Goal: Find specific fact

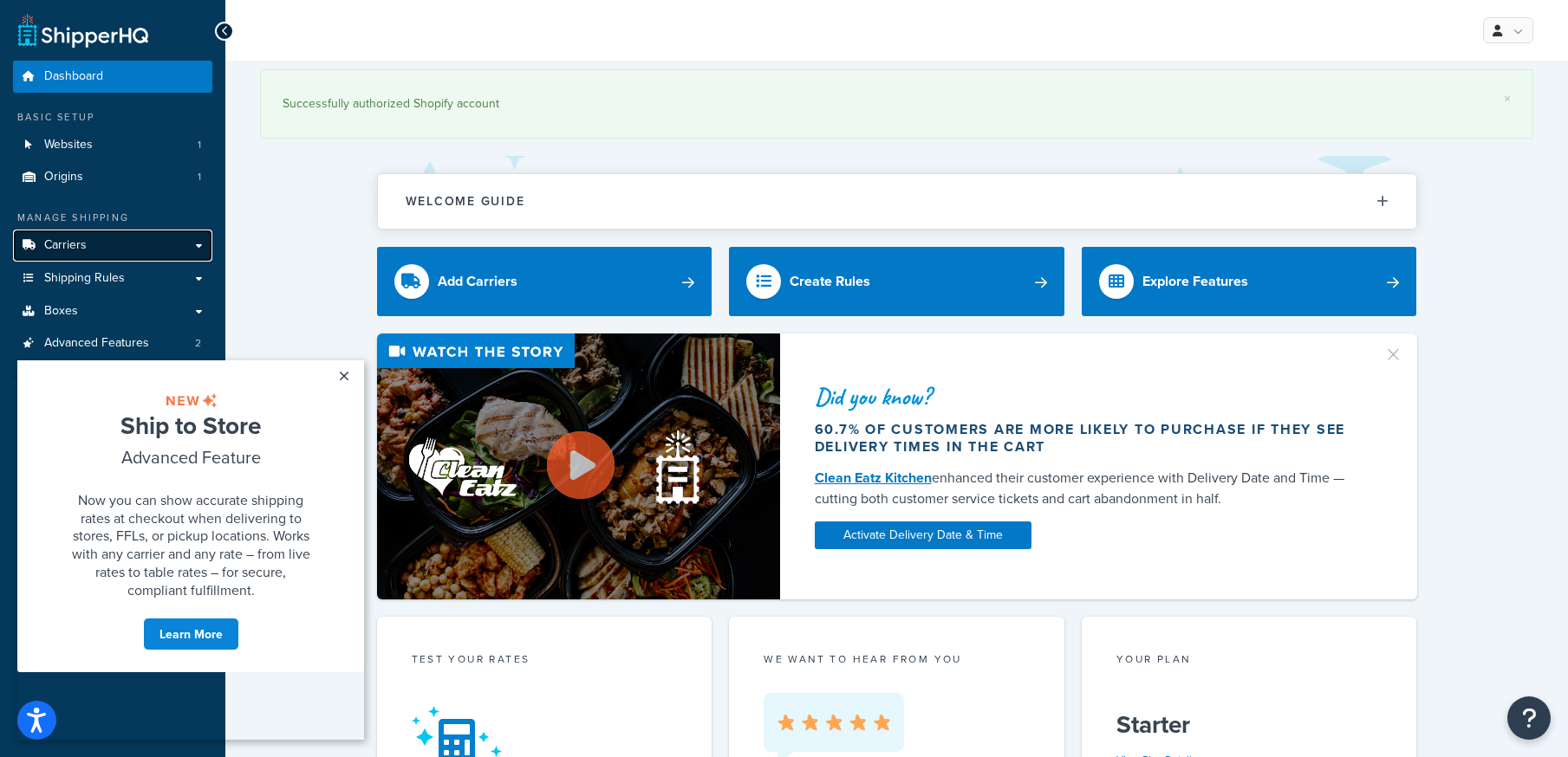
click at [123, 237] on link "Carriers" at bounding box center [112, 245] width 199 height 32
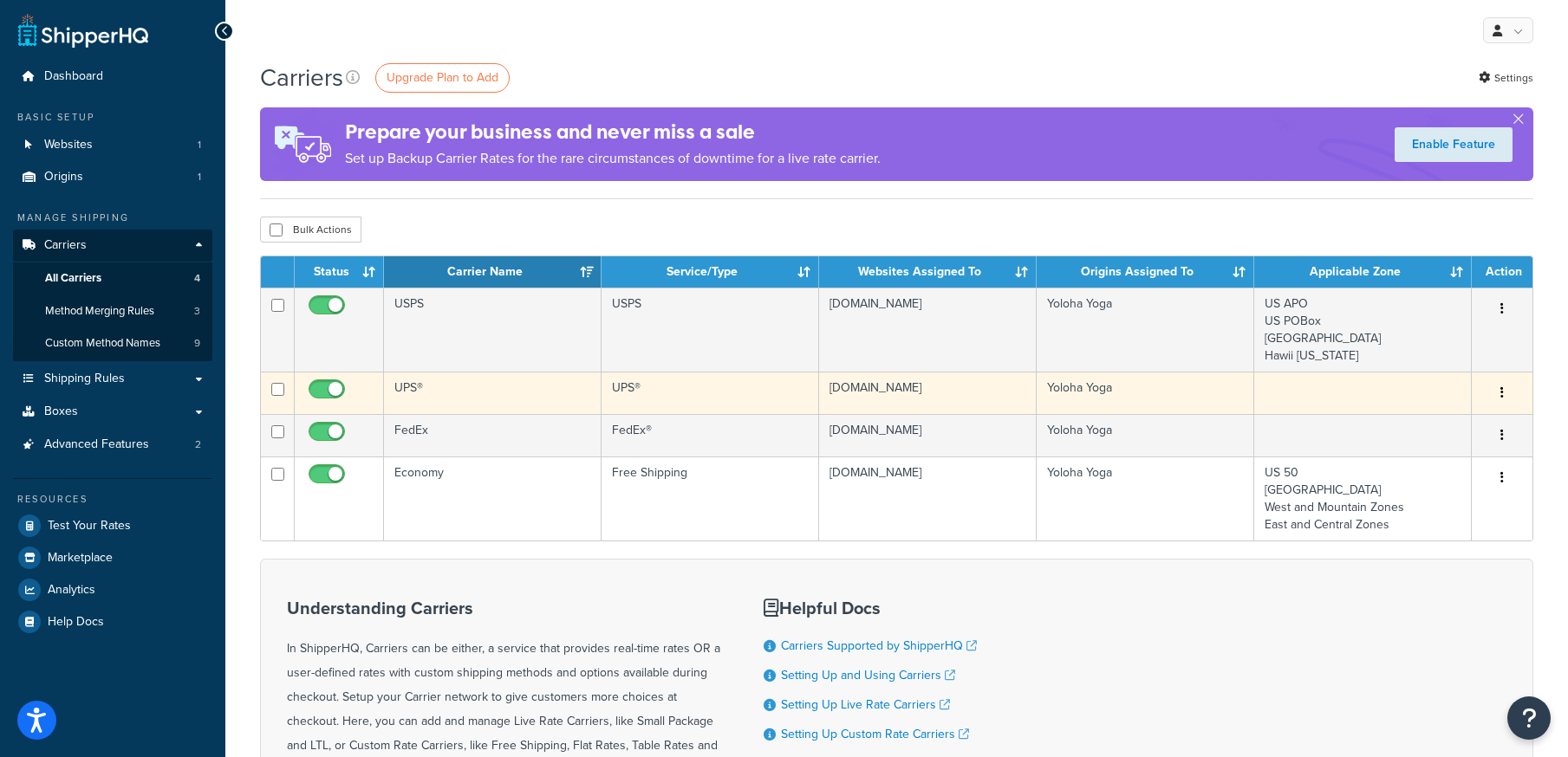
click at [443, 395] on td "UPS®" at bounding box center [493, 393] width 218 height 43
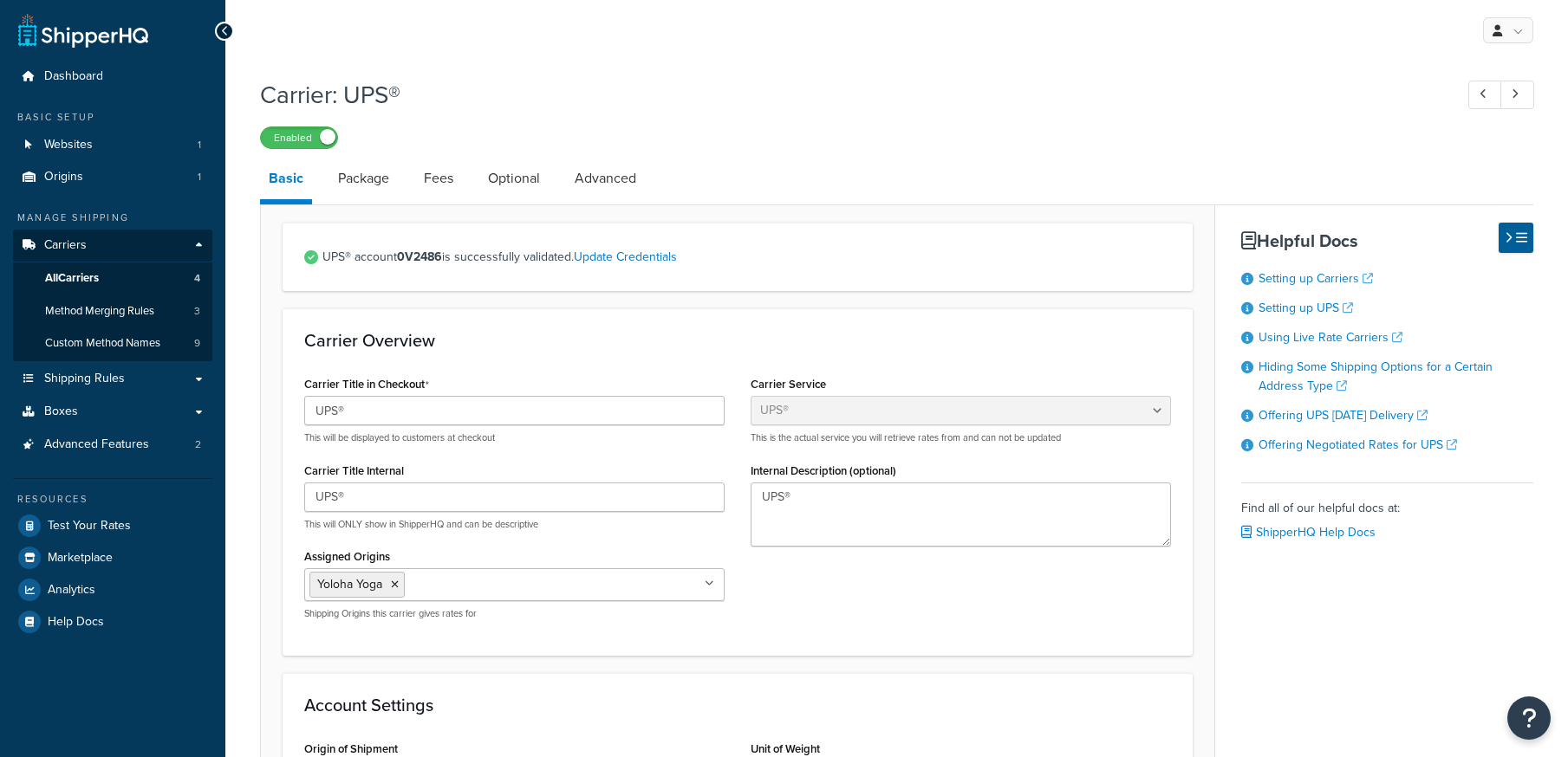
select select "ups"
drag, startPoint x: 443, startPoint y: 259, endPoint x: 399, endPoint y: 261, distance: 44.0
click at [399, 261] on strong "0V2486" at bounding box center [420, 256] width 46 height 18
copy strong "0V2486"
